Goal: Find contact information: Find contact information

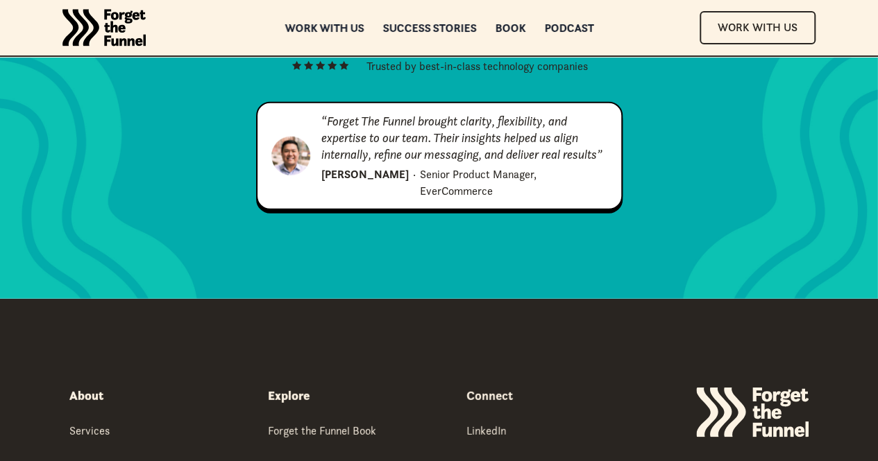
scroll to position [6995, 0]
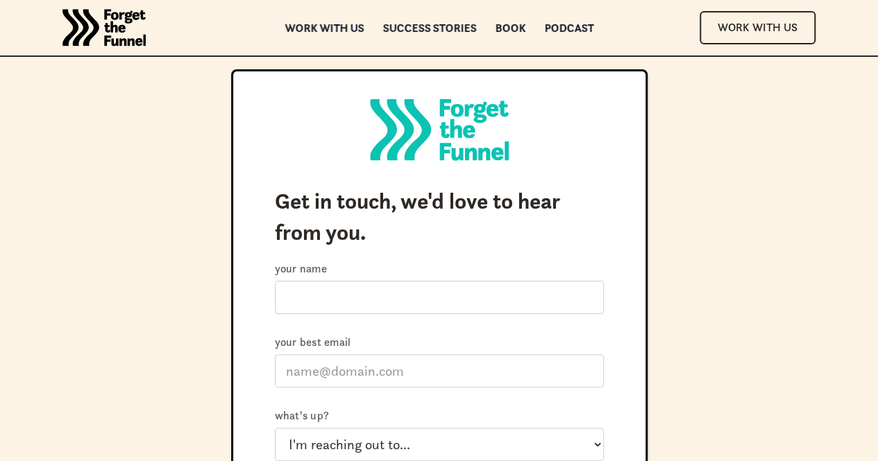
click at [102, 38] on img "home" at bounding box center [103, 28] width 83 height 56
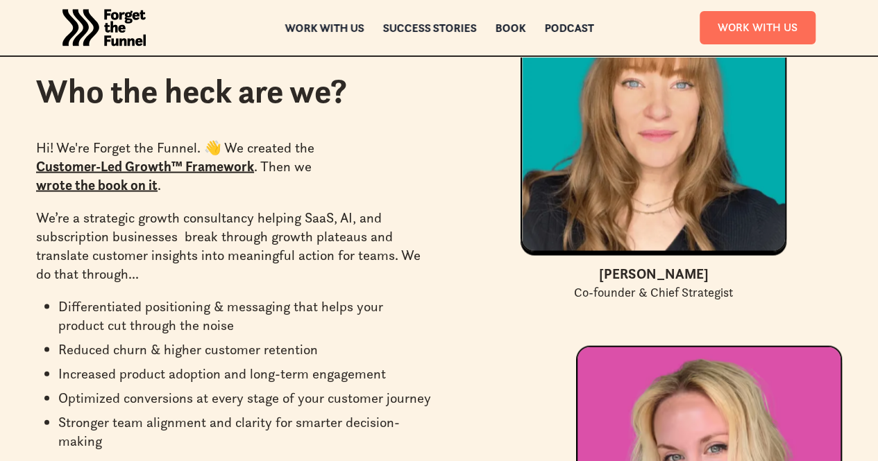
scroll to position [3926, 0]
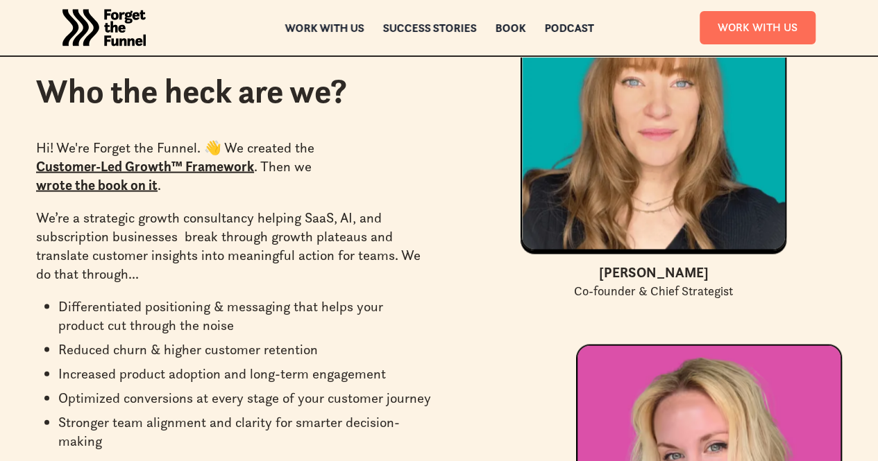
drag, startPoint x: 681, startPoint y: 234, endPoint x: 584, endPoint y: 228, distance: 97.3
click at [599, 262] on div "[PERSON_NAME]" at bounding box center [654, 272] width 110 height 21
copy div "[PERSON_NAME]"
